Goal: Task Accomplishment & Management: Use online tool/utility

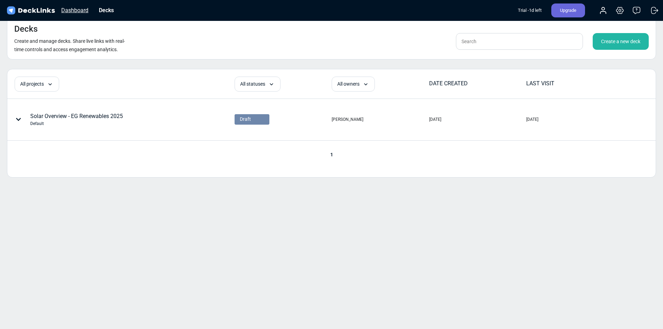
click at [78, 8] on div "Dashboard" at bounding box center [75, 10] width 34 height 9
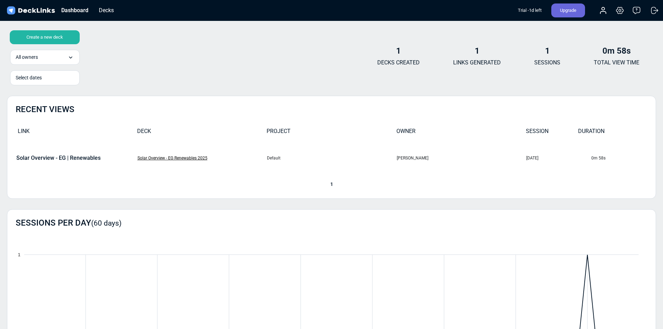
click at [187, 157] on link "Solar Overview - EG Renewables 2025" at bounding box center [172, 158] width 70 height 5
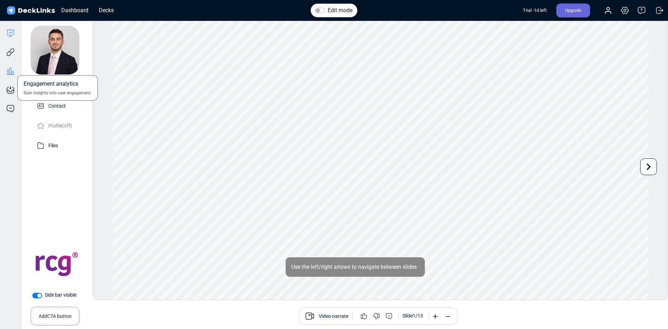
click at [9, 73] on icon at bounding box center [10, 71] width 8 height 8
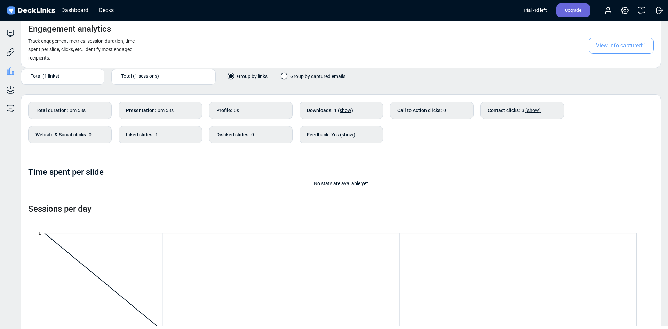
click at [339, 110] on span "(show)" at bounding box center [345, 111] width 15 height 6
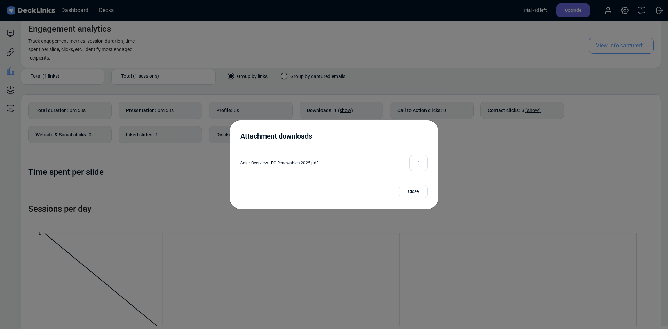
click at [419, 195] on div "Close" at bounding box center [413, 191] width 29 height 14
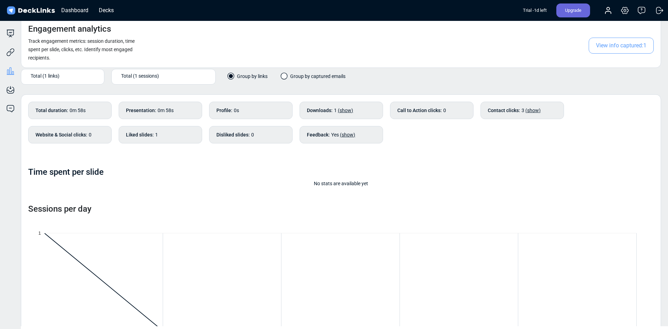
click at [618, 47] on span "View info captured: 1" at bounding box center [621, 46] width 65 height 16
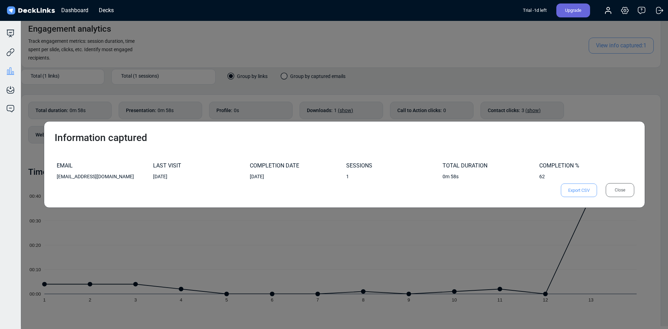
click at [621, 191] on div "Close" at bounding box center [620, 190] width 29 height 14
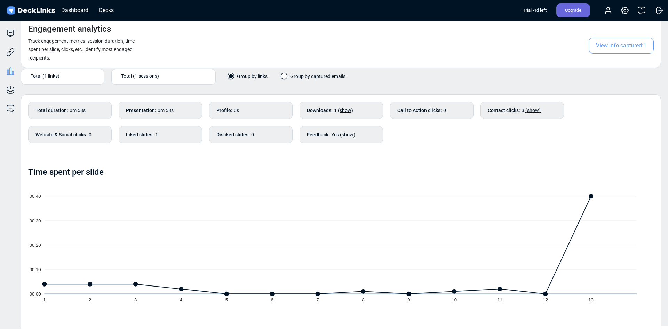
click at [532, 110] on span "(show)" at bounding box center [533, 111] width 15 height 6
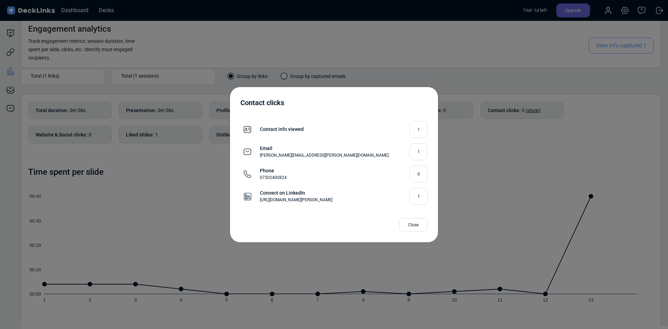
click at [416, 229] on div "Close" at bounding box center [413, 225] width 29 height 14
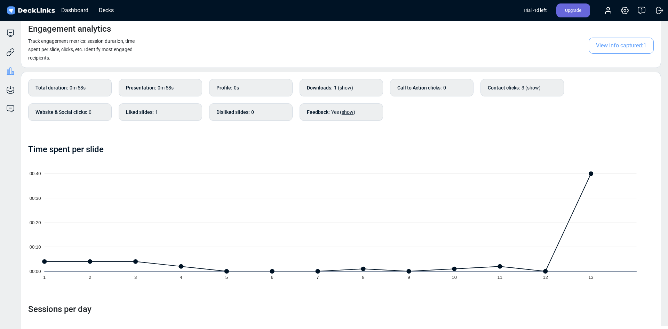
scroll to position [35, 0]
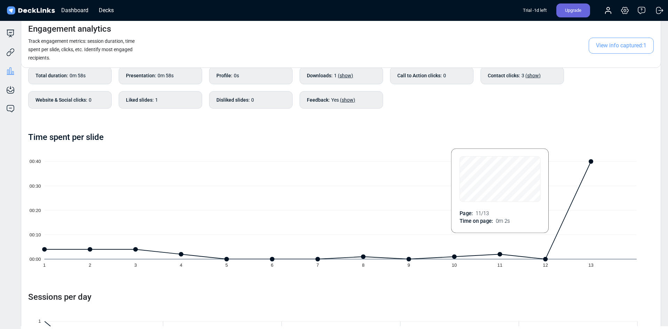
click at [508, 191] on icon at bounding box center [318, 210] width 547 height 98
drag, startPoint x: 453, startPoint y: 113, endPoint x: 353, endPoint y: 165, distance: 112.6
click at [452, 113] on div "Total duration : 0m 58s Presentation : 0m 58s Profile : 0s Downloads : 1 (show)…" at bounding box center [341, 91] width 626 height 49
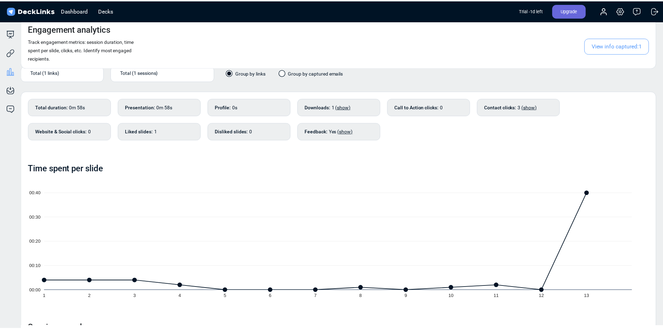
scroll to position [0, 0]
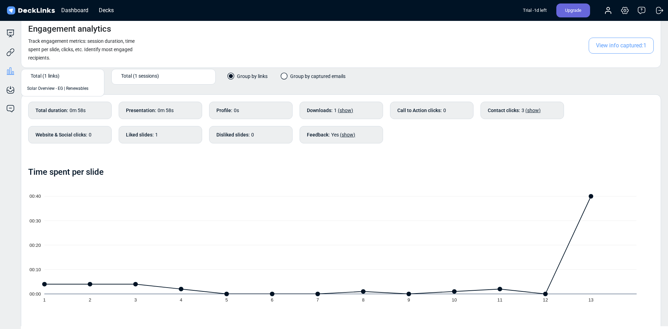
click at [54, 74] on span "Total (1 links)" at bounding box center [45, 75] width 29 height 7
click at [71, 89] on span "Solar Overview - EG | Renewables" at bounding box center [57, 88] width 61 height 6
click at [10, 50] on icon at bounding box center [10, 52] width 8 height 8
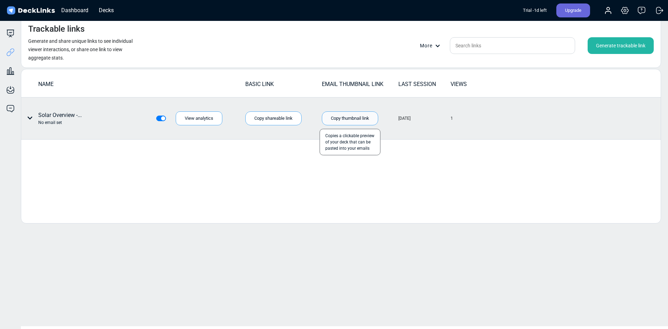
click at [344, 116] on div "Copy thumbnail link" at bounding box center [350, 118] width 56 height 14
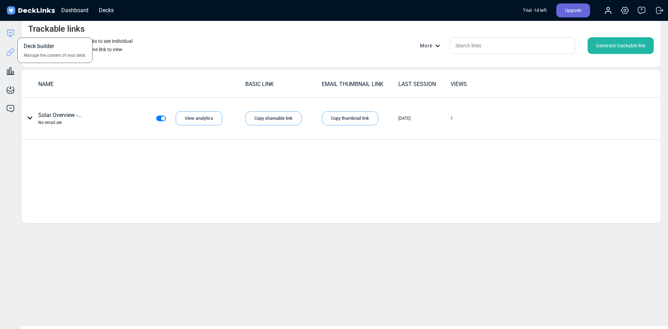
click at [13, 35] on icon at bounding box center [10, 33] width 8 height 8
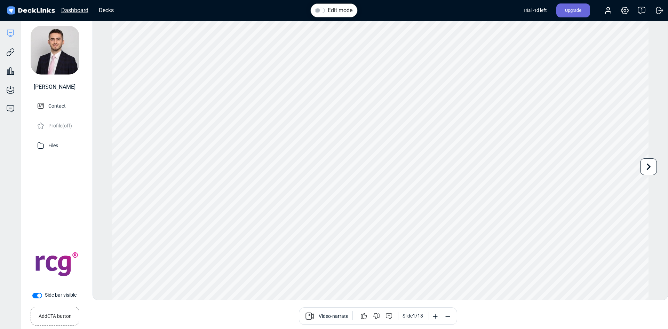
click at [68, 9] on div "Dashboard" at bounding box center [75, 10] width 34 height 9
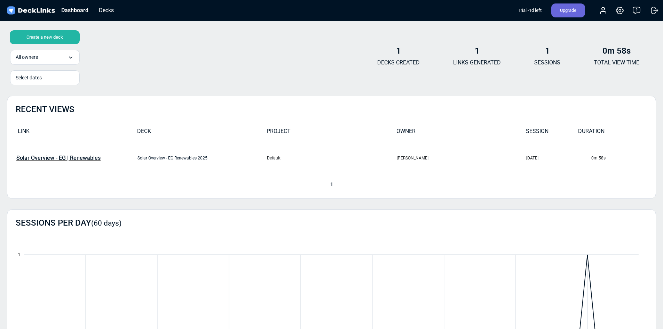
click at [60, 157] on p "Solar Overview - EG | Renewables" at bounding box center [58, 158] width 84 height 6
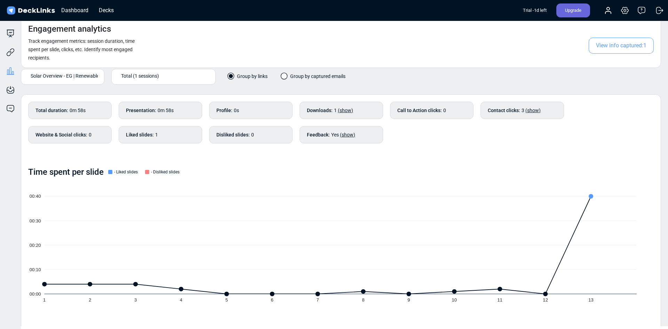
drag, startPoint x: 483, startPoint y: 14, endPoint x: 479, endPoint y: 18, distance: 5.4
click at [483, 14] on div "Dashboard Decks Trial - 1 d left Upgrade Account Settings & billing Help Logout" at bounding box center [334, 10] width 668 height 21
click at [11, 49] on icon at bounding box center [11, 50] width 5 height 5
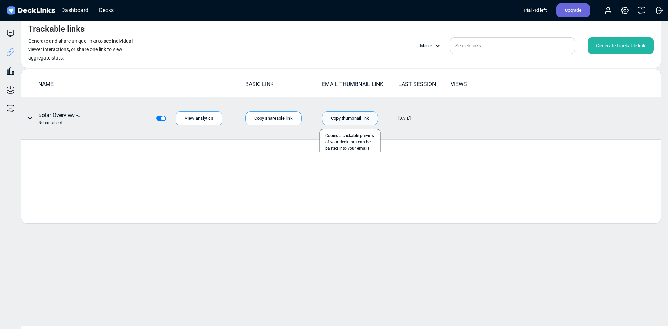
click at [359, 116] on div "Copy thumbnail link" at bounding box center [350, 118] width 56 height 14
